Goal: Task Accomplishment & Management: Use online tool/utility

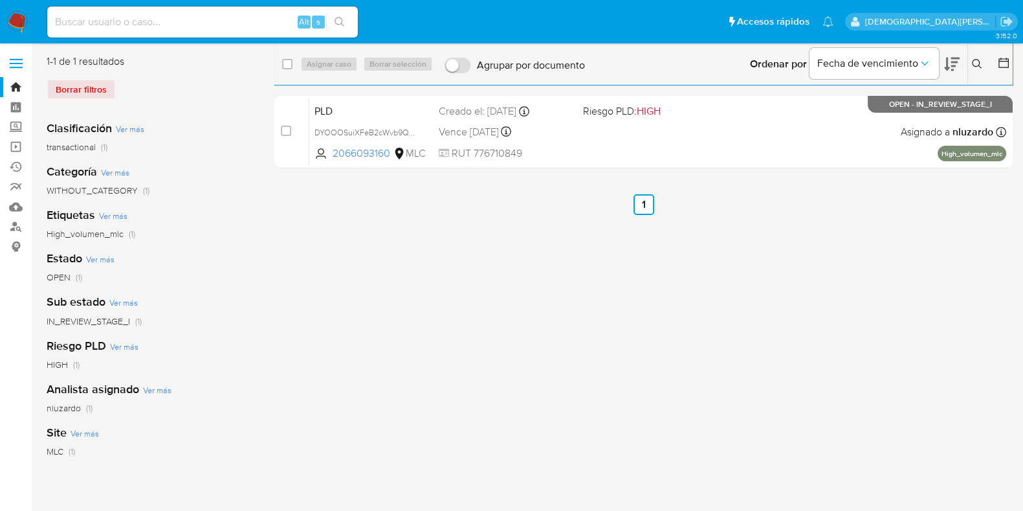
click at [1006, 63] on icon at bounding box center [1003, 62] width 13 height 13
click at [1005, 60] on icon at bounding box center [1003, 62] width 13 height 13
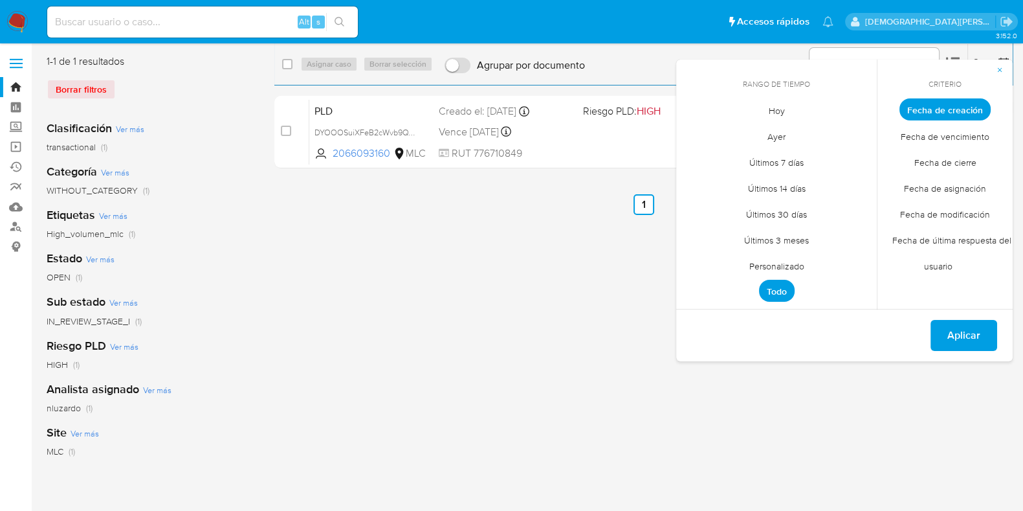
click at [759, 267] on span "Personalizado" at bounding box center [777, 265] width 82 height 27
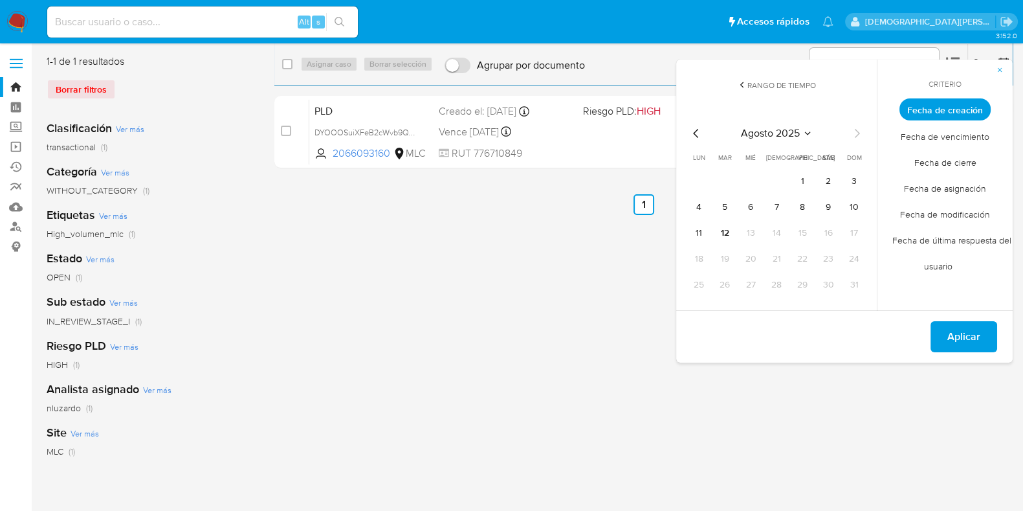
click at [699, 133] on icon "Mes anterior" at bounding box center [697, 134] width 16 height 16
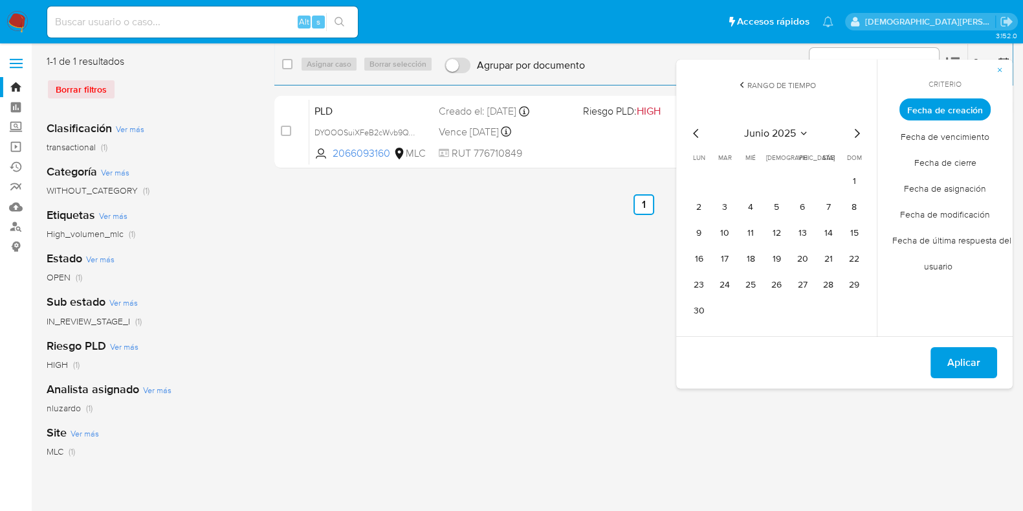
click at [699, 133] on icon "Mes anterior" at bounding box center [697, 134] width 16 height 16
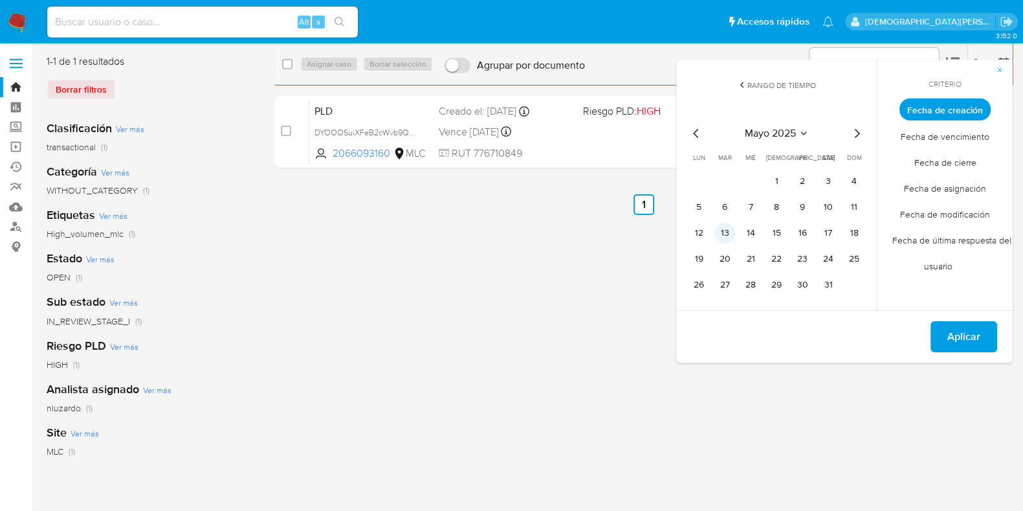
click at [723, 233] on button "13" at bounding box center [725, 233] width 21 height 21
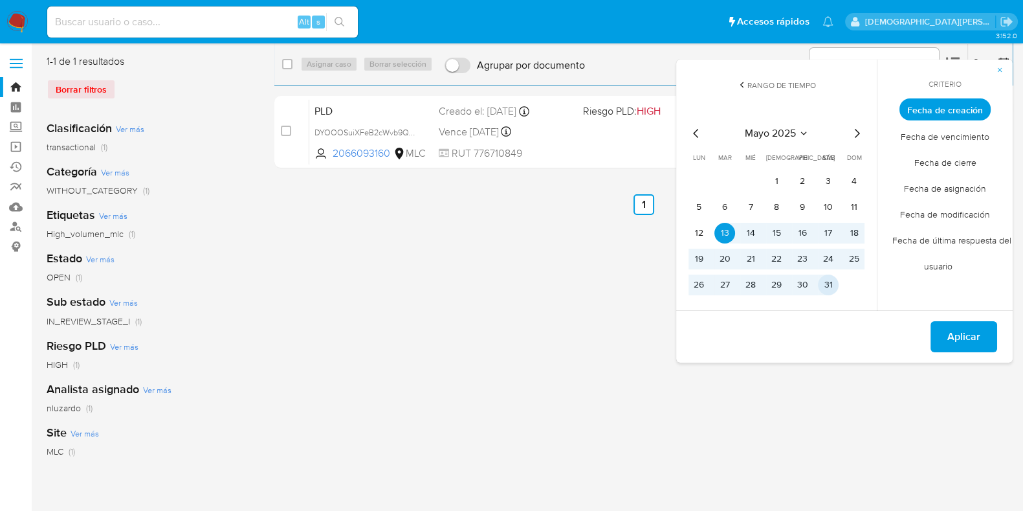
click at [830, 288] on button "31" at bounding box center [828, 284] width 21 height 21
click at [940, 328] on button "Aplicar" at bounding box center [964, 336] width 67 height 31
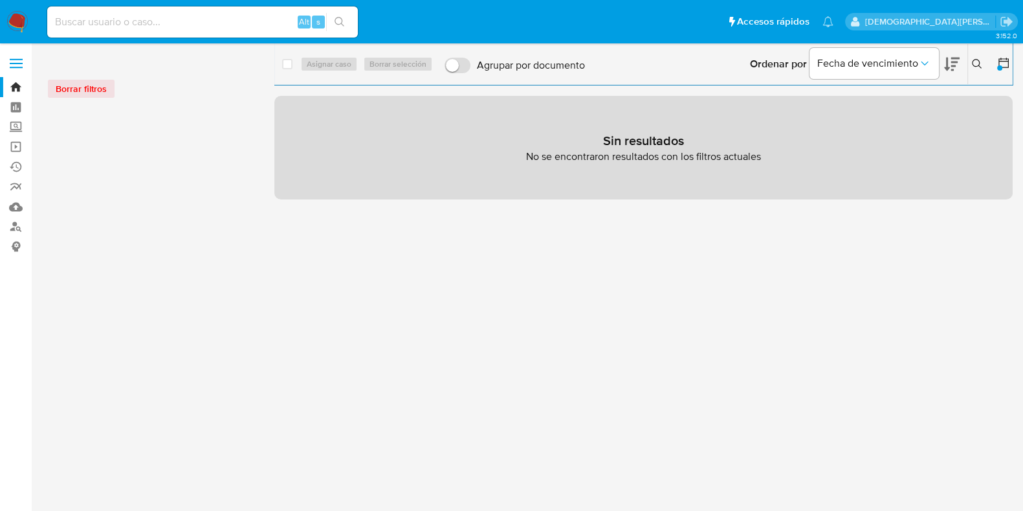
click at [975, 56] on button at bounding box center [978, 64] width 21 height 16
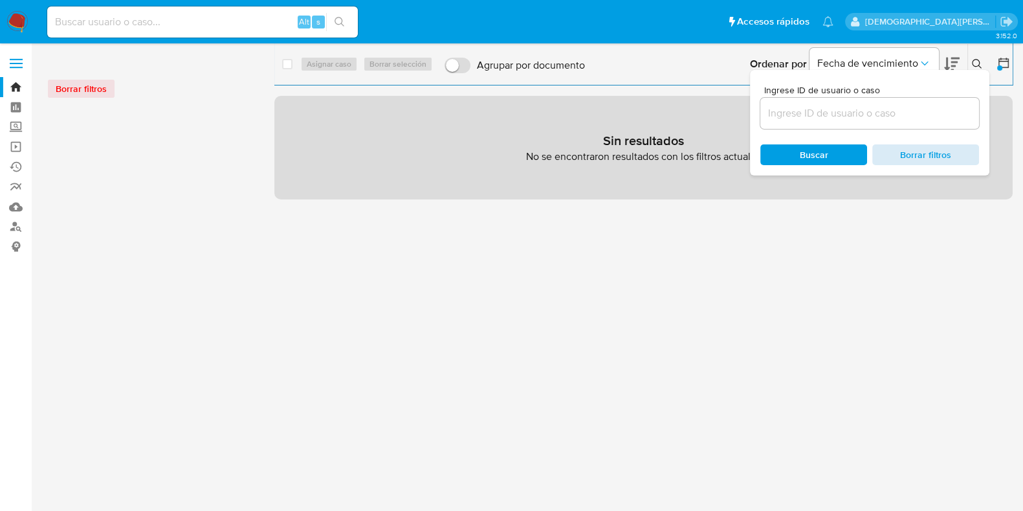
click at [927, 157] on span "Borrar filtros" at bounding box center [926, 155] width 89 height 18
click at [839, 157] on span "Buscar" at bounding box center [814, 155] width 89 height 18
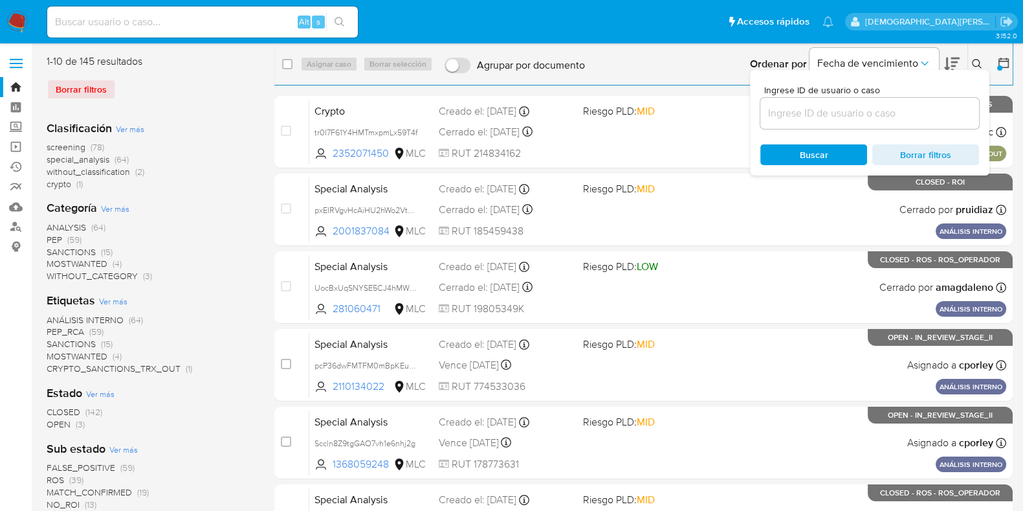
click at [970, 57] on button at bounding box center [978, 64] width 21 height 16
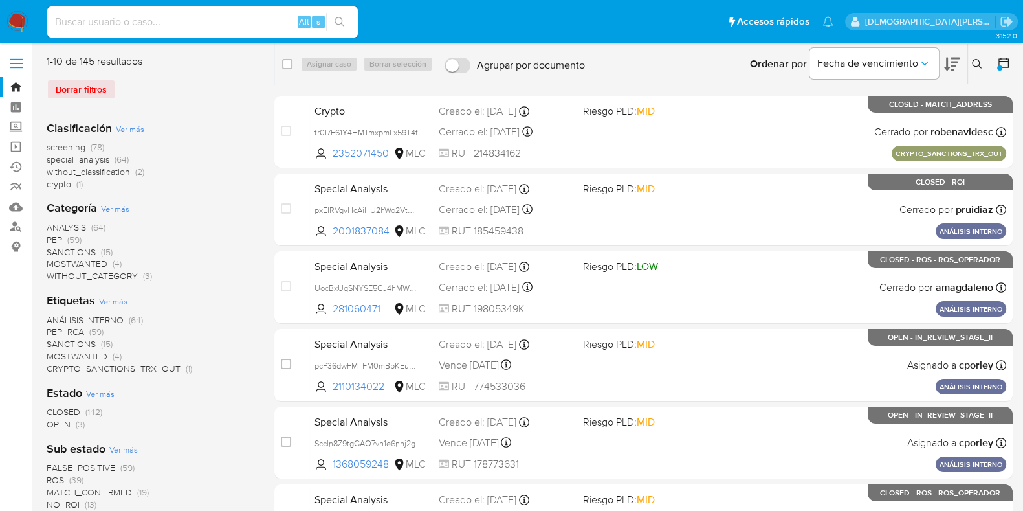
click at [67, 425] on span "OPEN" at bounding box center [59, 423] width 24 height 13
